Goal: Transaction & Acquisition: Book appointment/travel/reservation

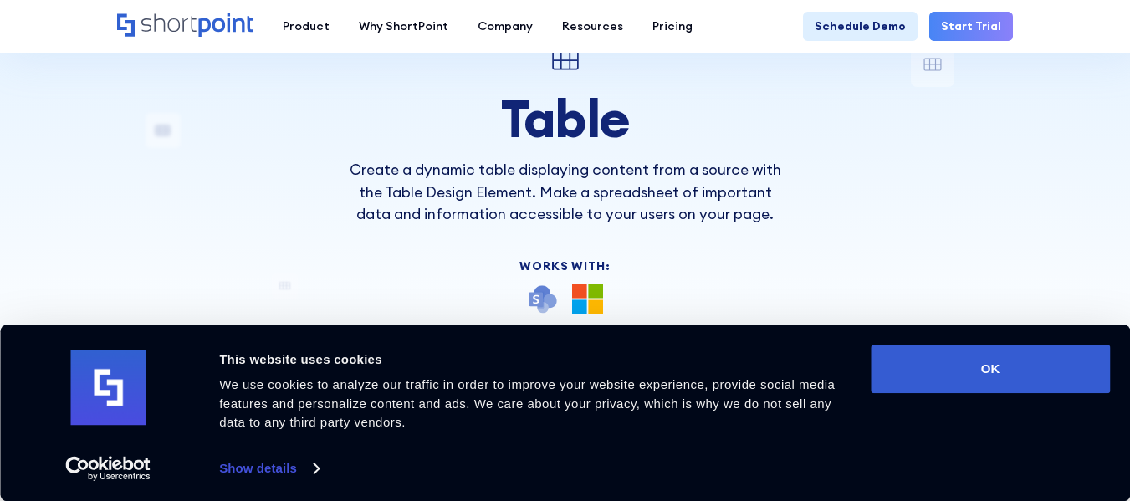
scroll to position [105, 0]
click at [865, 31] on link "Schedule Demo" at bounding box center [860, 26] width 115 height 29
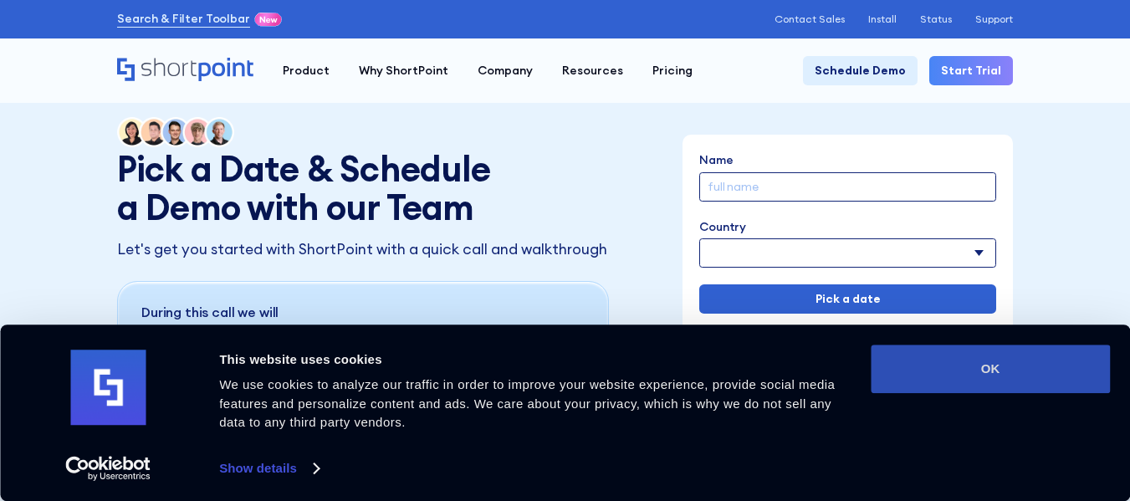
click at [1017, 359] on button "OK" at bounding box center [989, 368] width 239 height 48
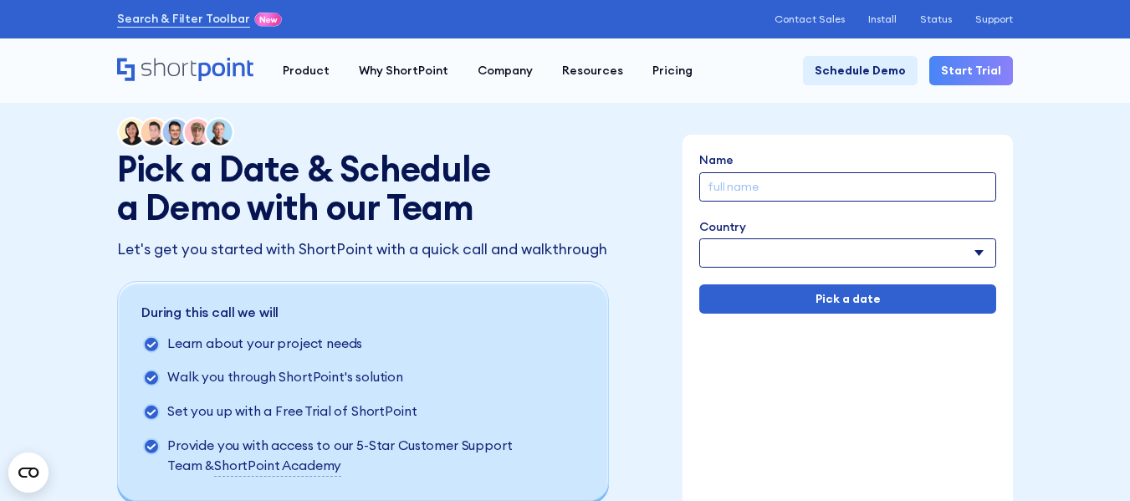
click at [774, 191] on input "Name" at bounding box center [847, 186] width 297 height 29
